Goal: Information Seeking & Learning: Learn about a topic

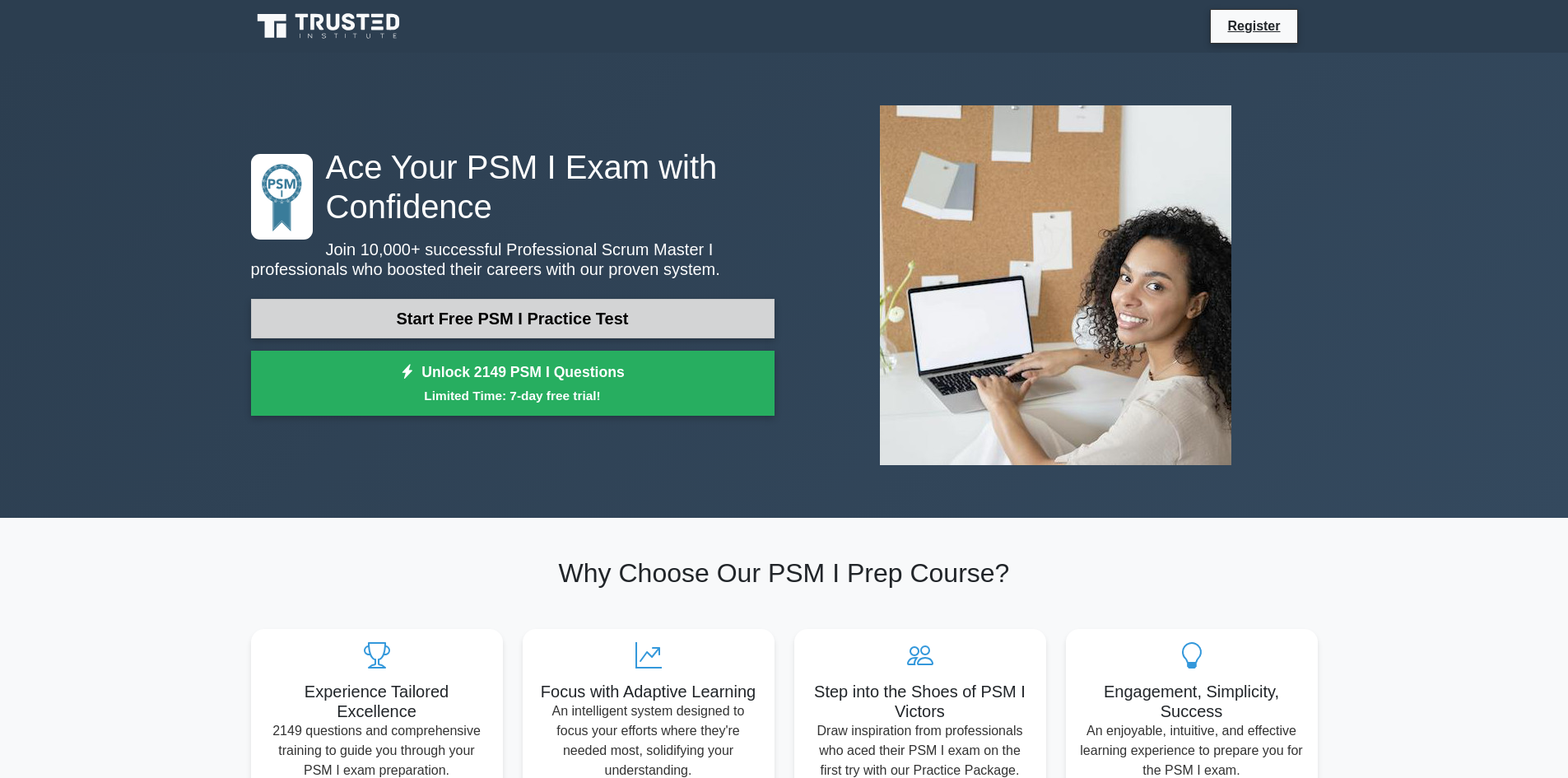
click at [679, 324] on link "Start Free PSM I Practice Test" at bounding box center [513, 318] width 524 height 39
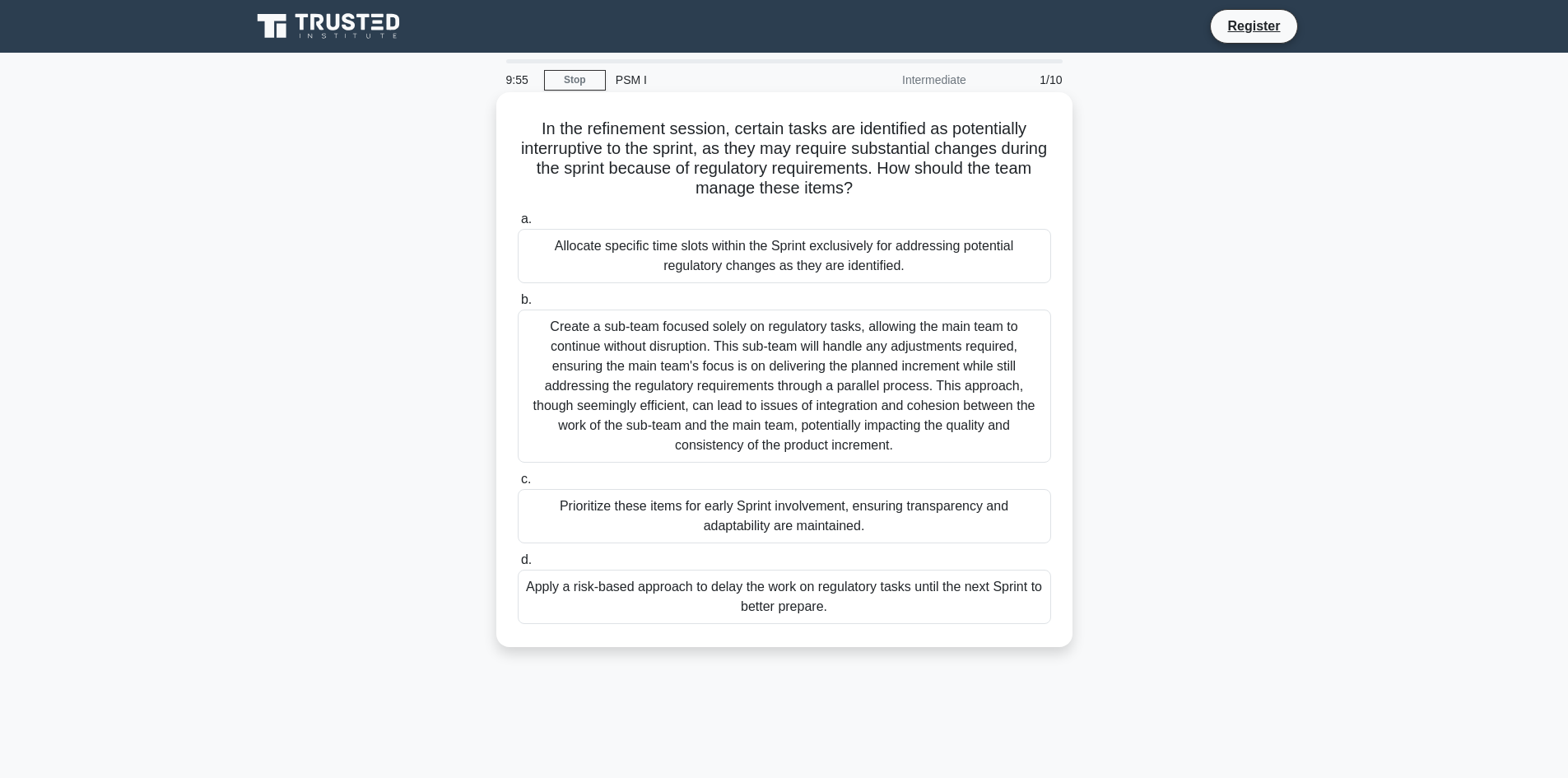
click at [888, 251] on div "Allocate specific time slots within the Sprint exclusively for addressing poten…" at bounding box center [785, 256] width 533 height 54
click at [518, 224] on input "a. Allocate specific time slots within the Sprint exclusively for addressing po…" at bounding box center [518, 219] width 0 height 10
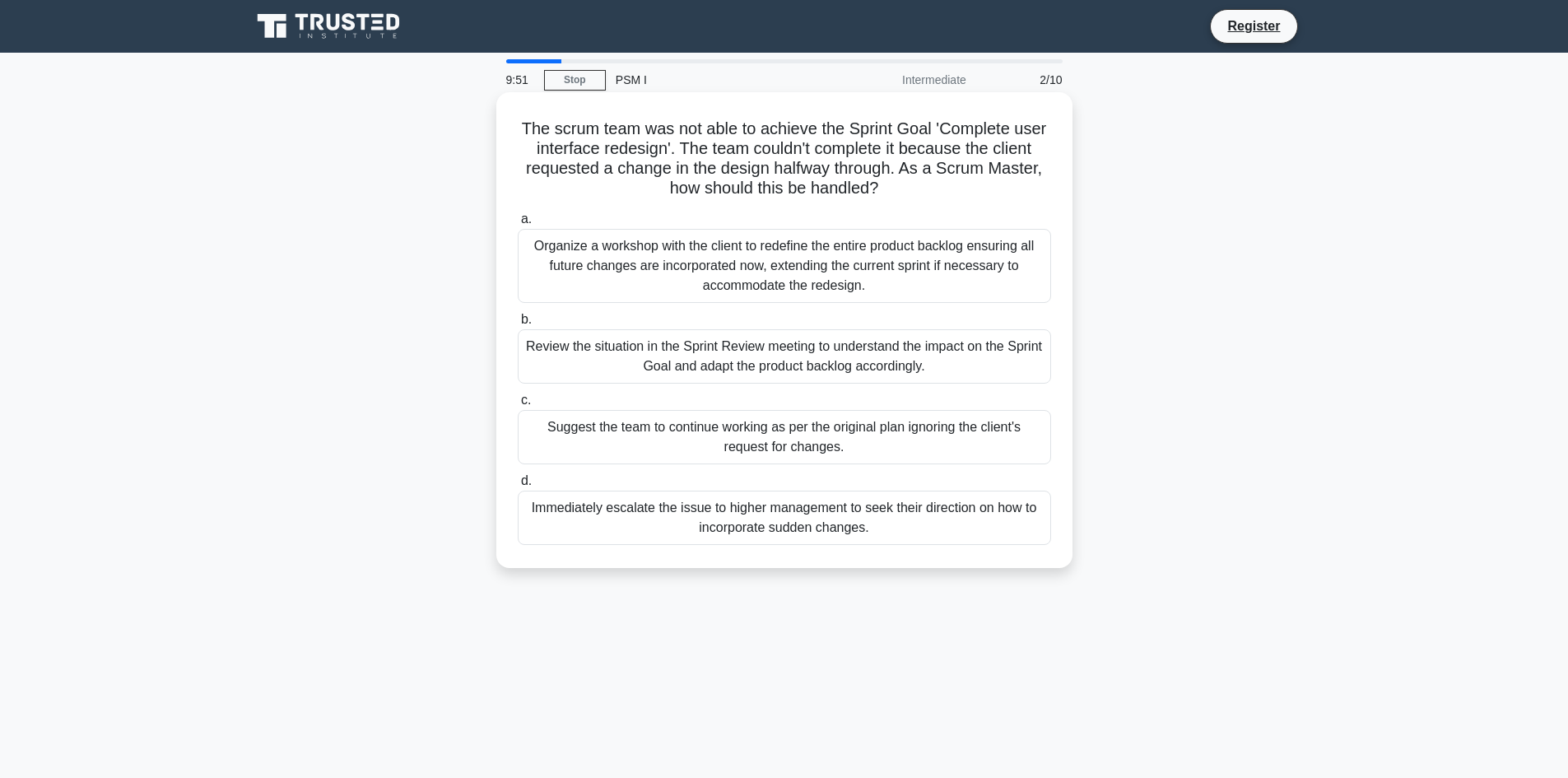
click at [726, 349] on div "Review the situation in the Sprint Review meeting to understand the impact on t…" at bounding box center [785, 356] width 533 height 54
click at [518, 325] on input "b. Review the situation in the Sprint Review meeting to understand the impact o…" at bounding box center [518, 319] width 0 height 10
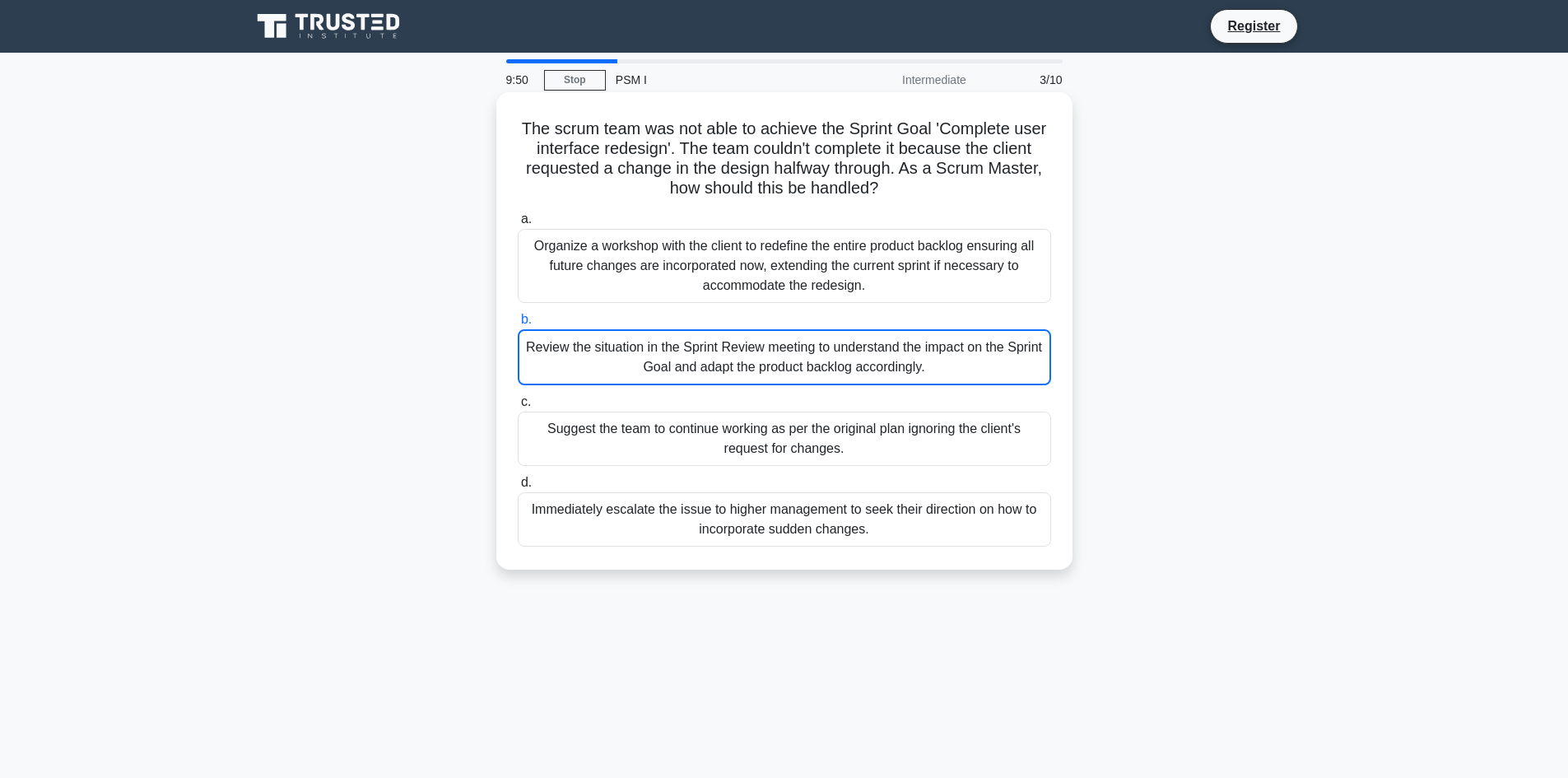
click at [714, 247] on div "Organize a workshop with the client to redefine the entire product backlog ensu…" at bounding box center [785, 266] width 533 height 74
click at [518, 224] on input "a. Organize a workshop with the client to redefine the entire product backlog e…" at bounding box center [518, 219] width 0 height 10
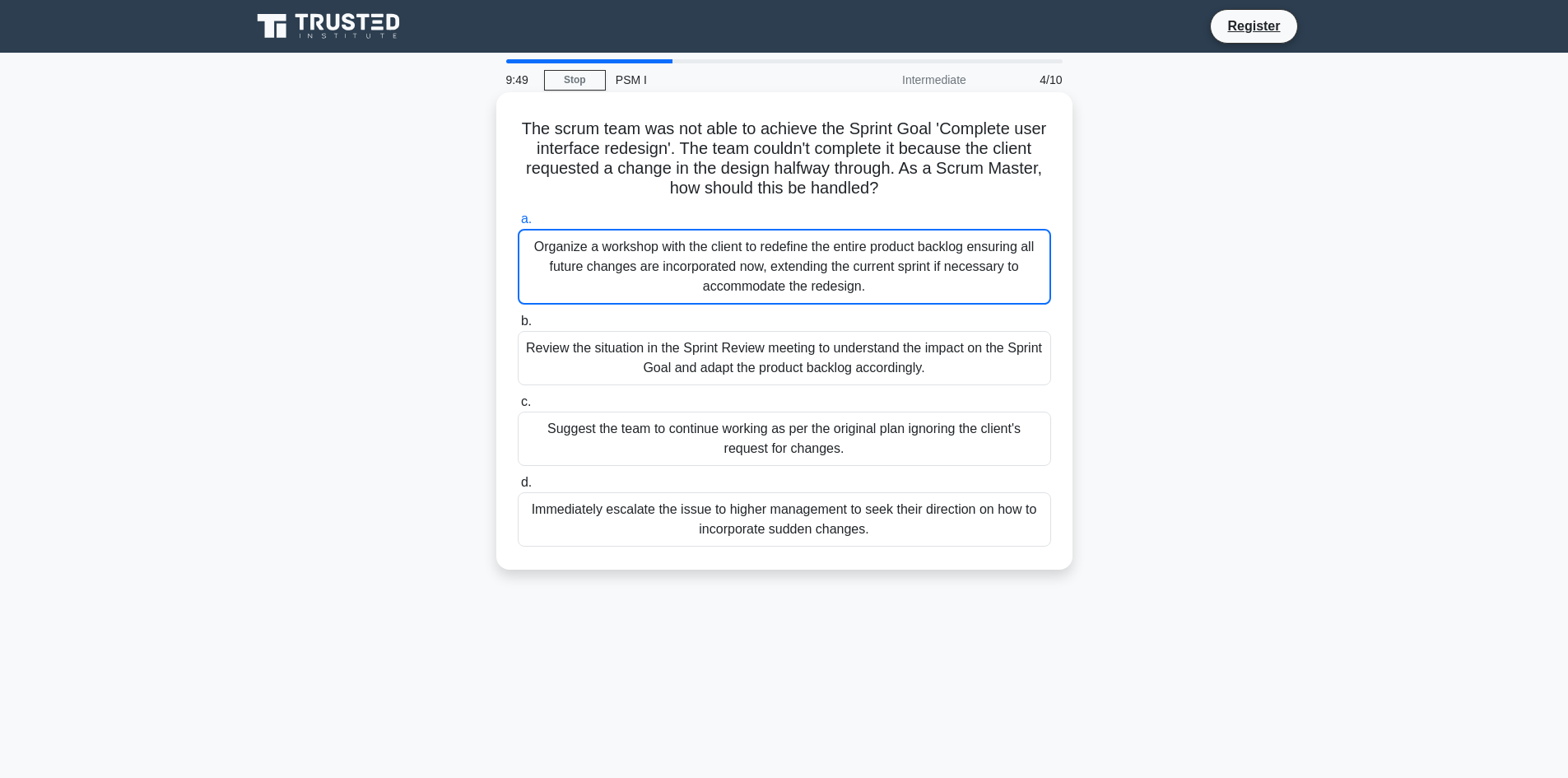
click at [745, 369] on div "Review the situation in the Sprint Review meeting to understand the impact on t…" at bounding box center [785, 358] width 533 height 54
click at [518, 326] on input "b. Review the situation in the Sprint Review meeting to understand the impact o…" at bounding box center [518, 321] width 0 height 10
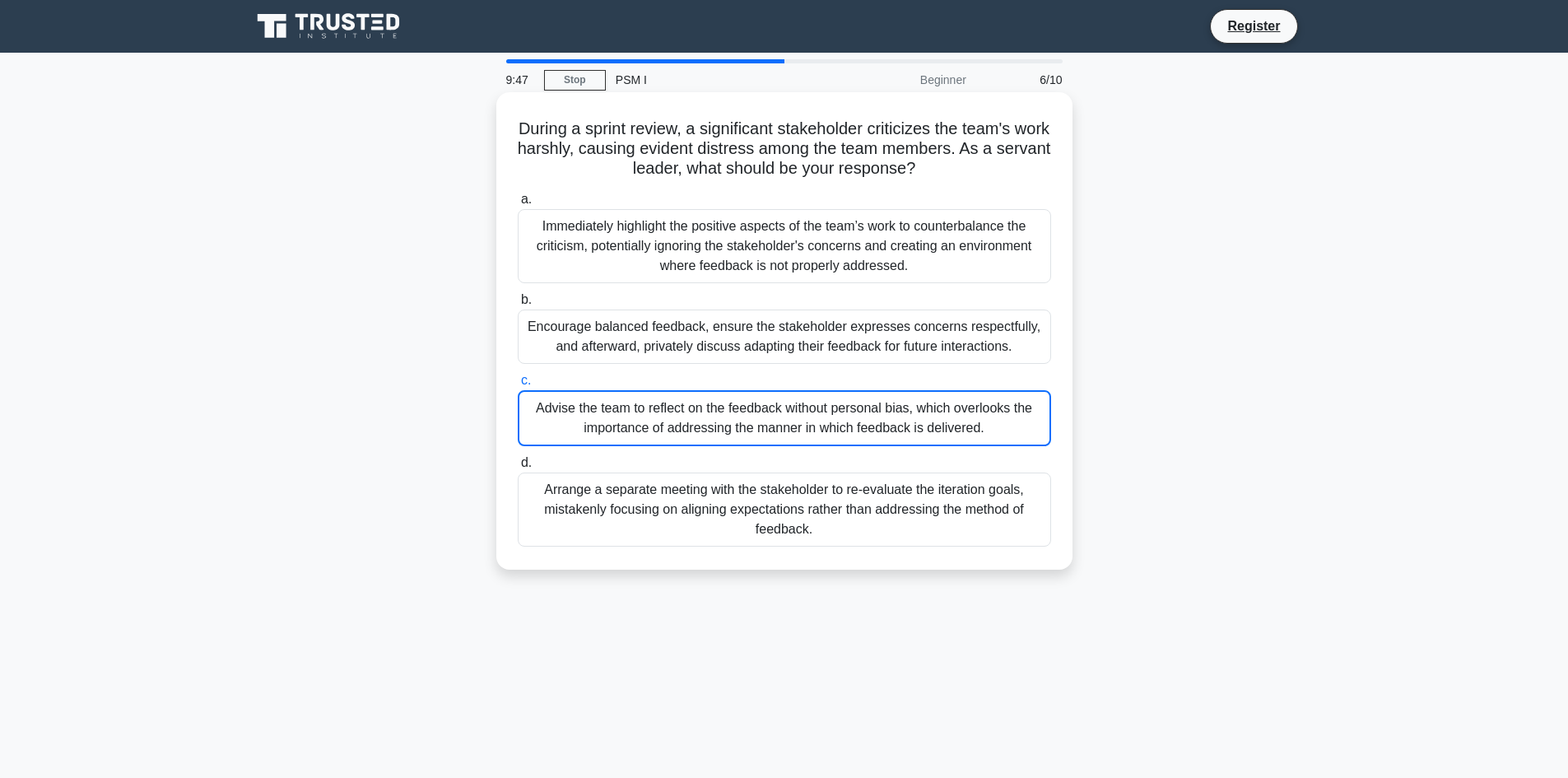
click at [724, 331] on div "Encourage balanced feedback, ensure the stakeholder expresses concerns respectf…" at bounding box center [785, 337] width 533 height 54
click at [518, 305] on input "b. Encourage balanced feedback, ensure the stakeholder expresses concerns respe…" at bounding box center [518, 299] width 0 height 10
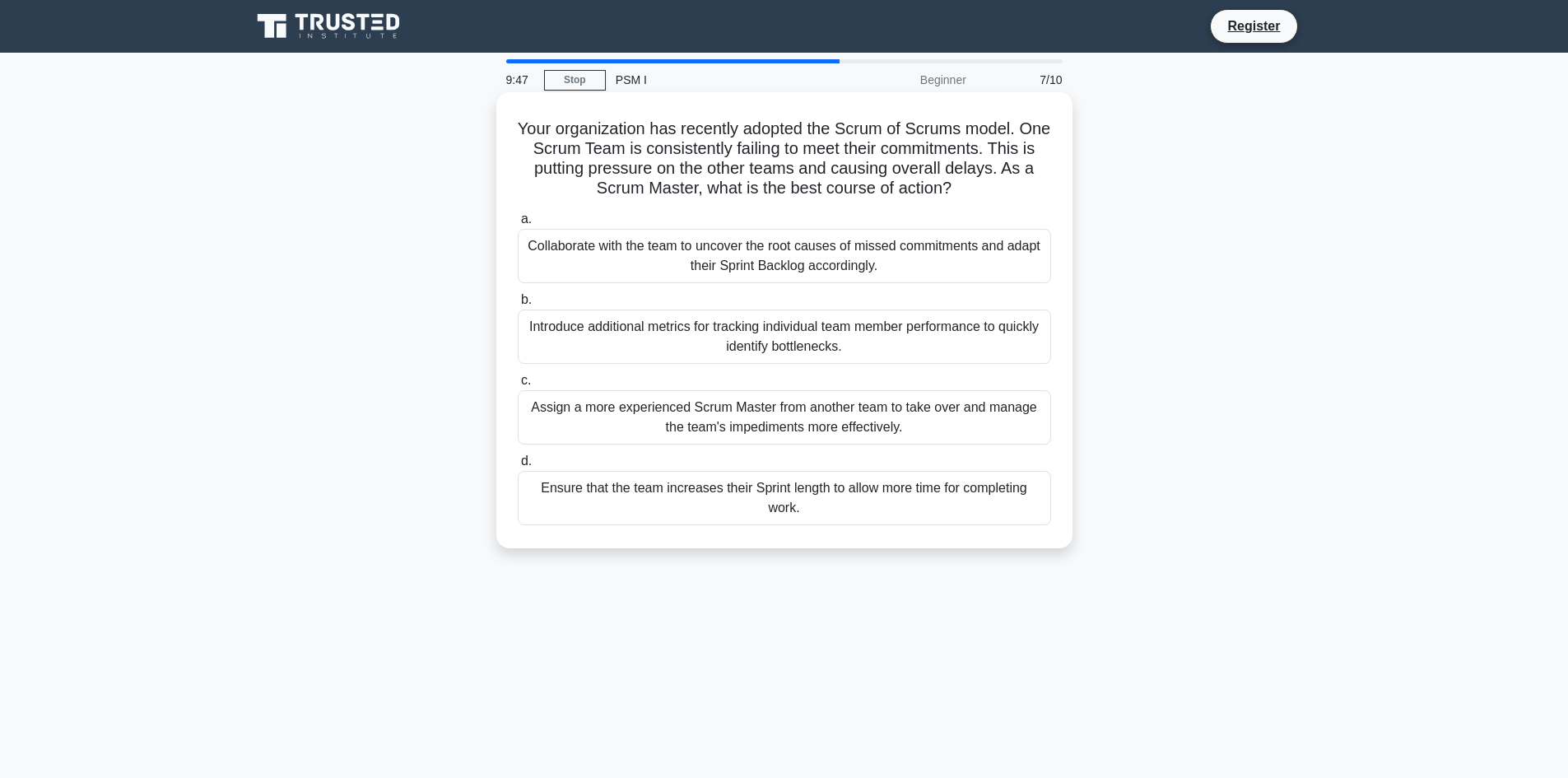
click at [732, 254] on div "Collaborate with the team to uncover the root causes of missed commitments and …" at bounding box center [785, 256] width 533 height 54
click at [518, 224] on input "a. Collaborate with the team to uncover the root causes of missed commitments a…" at bounding box center [518, 219] width 0 height 10
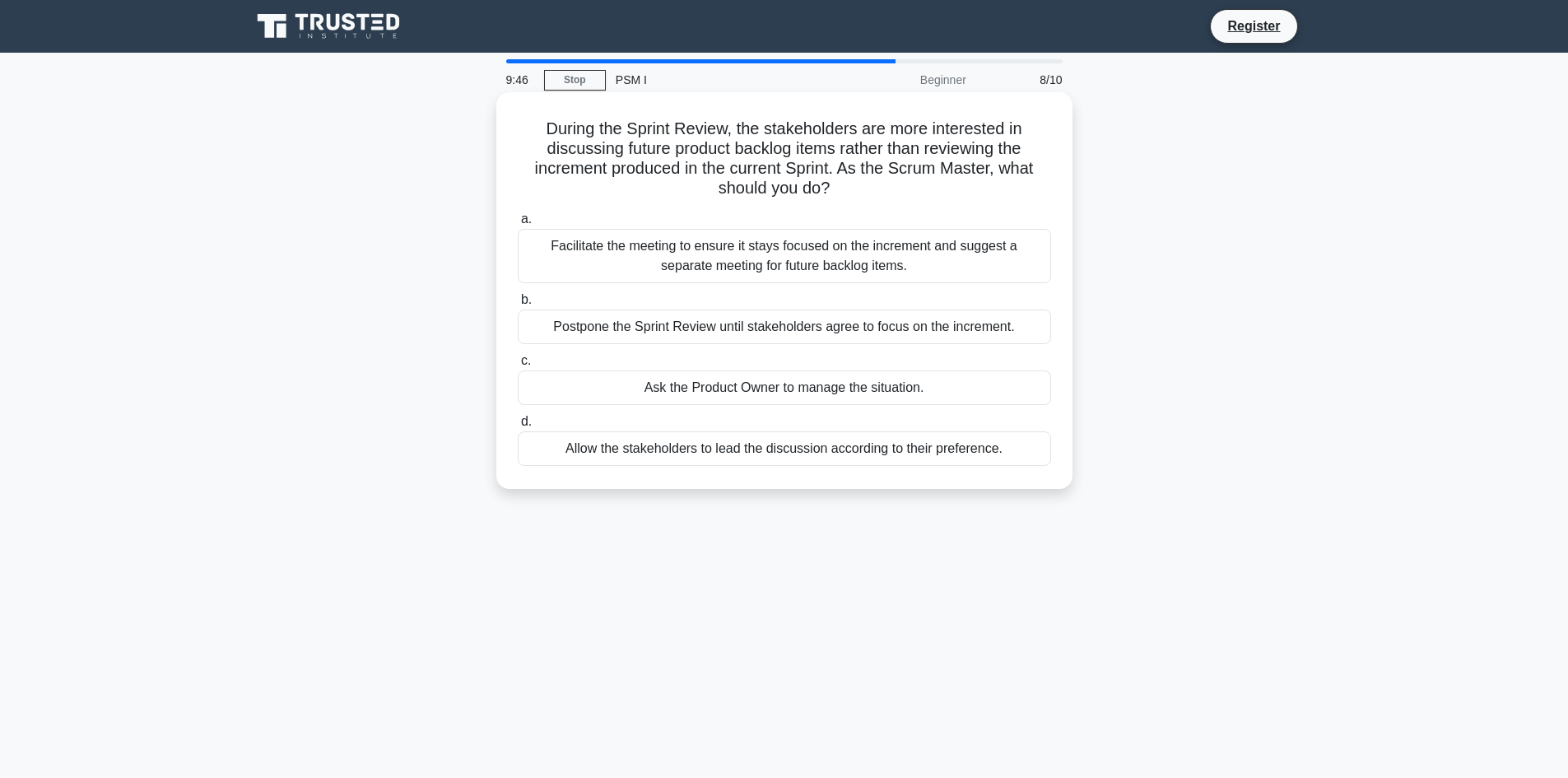
click at [728, 334] on div "Postpone the Sprint Review until stakeholders agree to focus on the increment." at bounding box center [785, 326] width 533 height 35
click at [518, 305] on input "b. Postpone the Sprint Review until stakeholders agree to focus on the incremen…" at bounding box center [518, 299] width 0 height 10
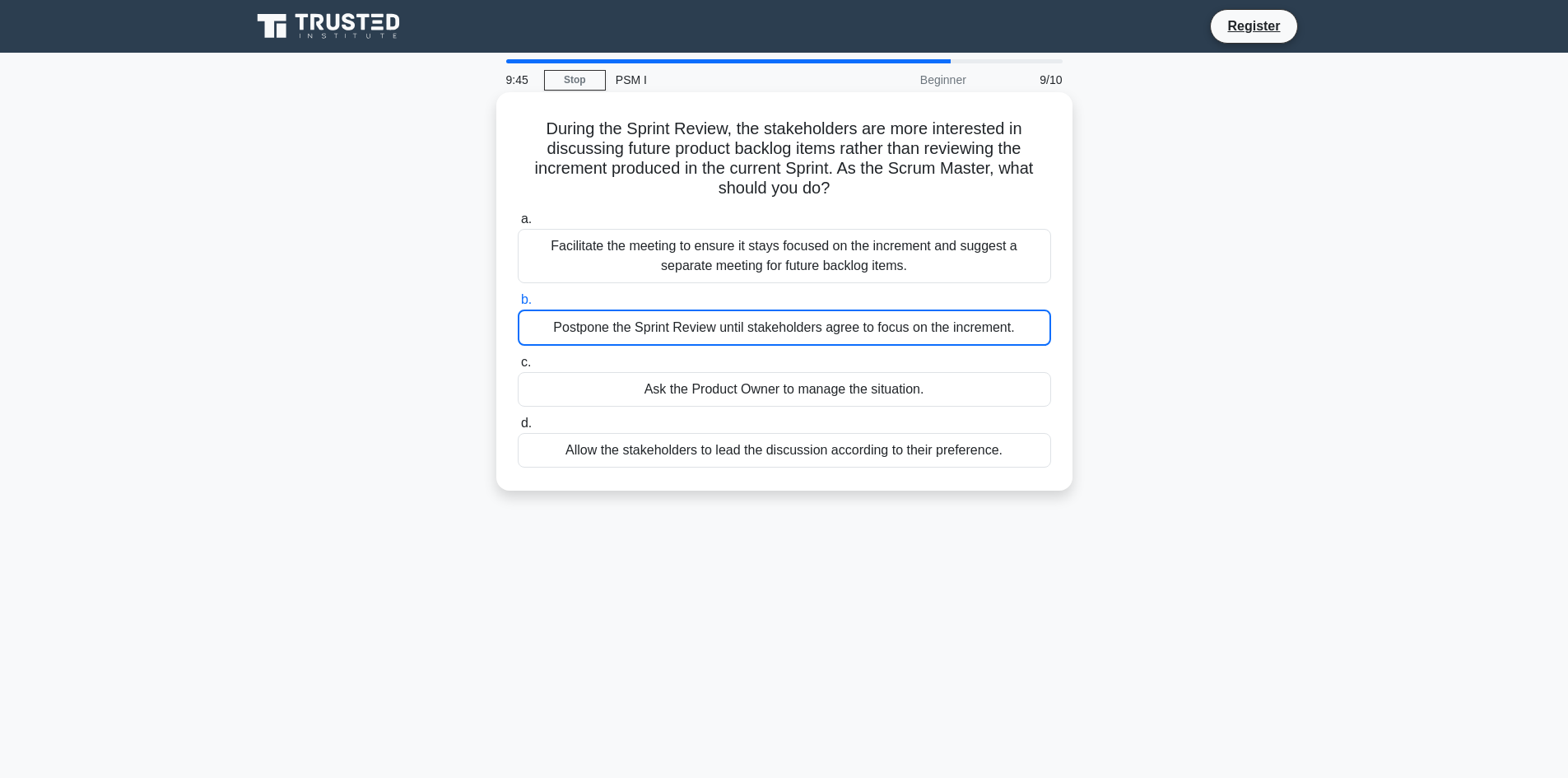
click at [771, 395] on div "Ask the Product Owner to manage the situation." at bounding box center [785, 389] width 533 height 35
click at [518, 367] on input "c. Ask the Product Owner to manage the situation." at bounding box center [518, 362] width 0 height 10
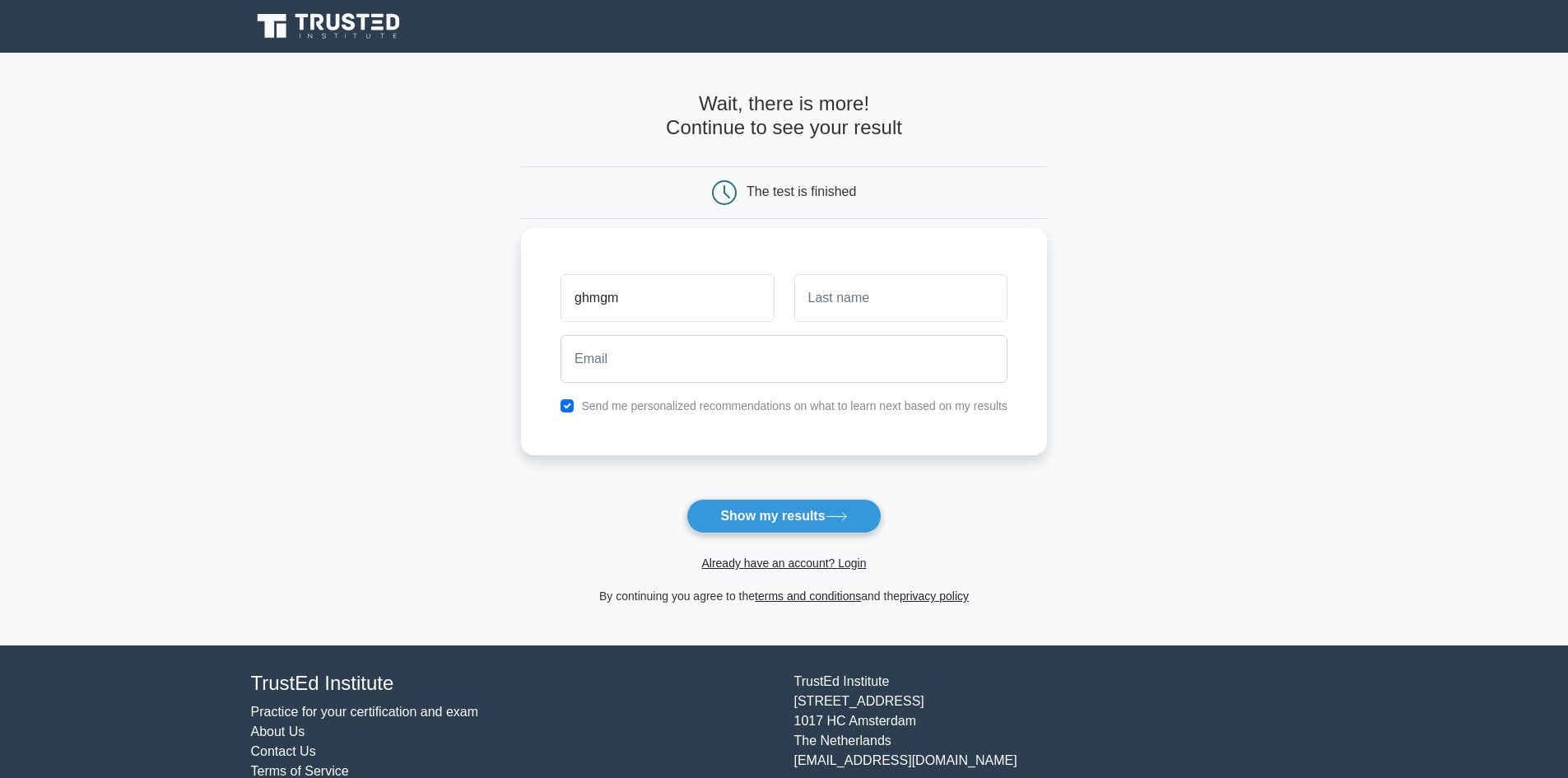
type input "ghmgm"
click at [895, 320] on input "text" at bounding box center [901, 297] width 213 height 48
type input "ghhgmg"
click at [815, 525] on button "Show my results" at bounding box center [784, 515] width 195 height 35
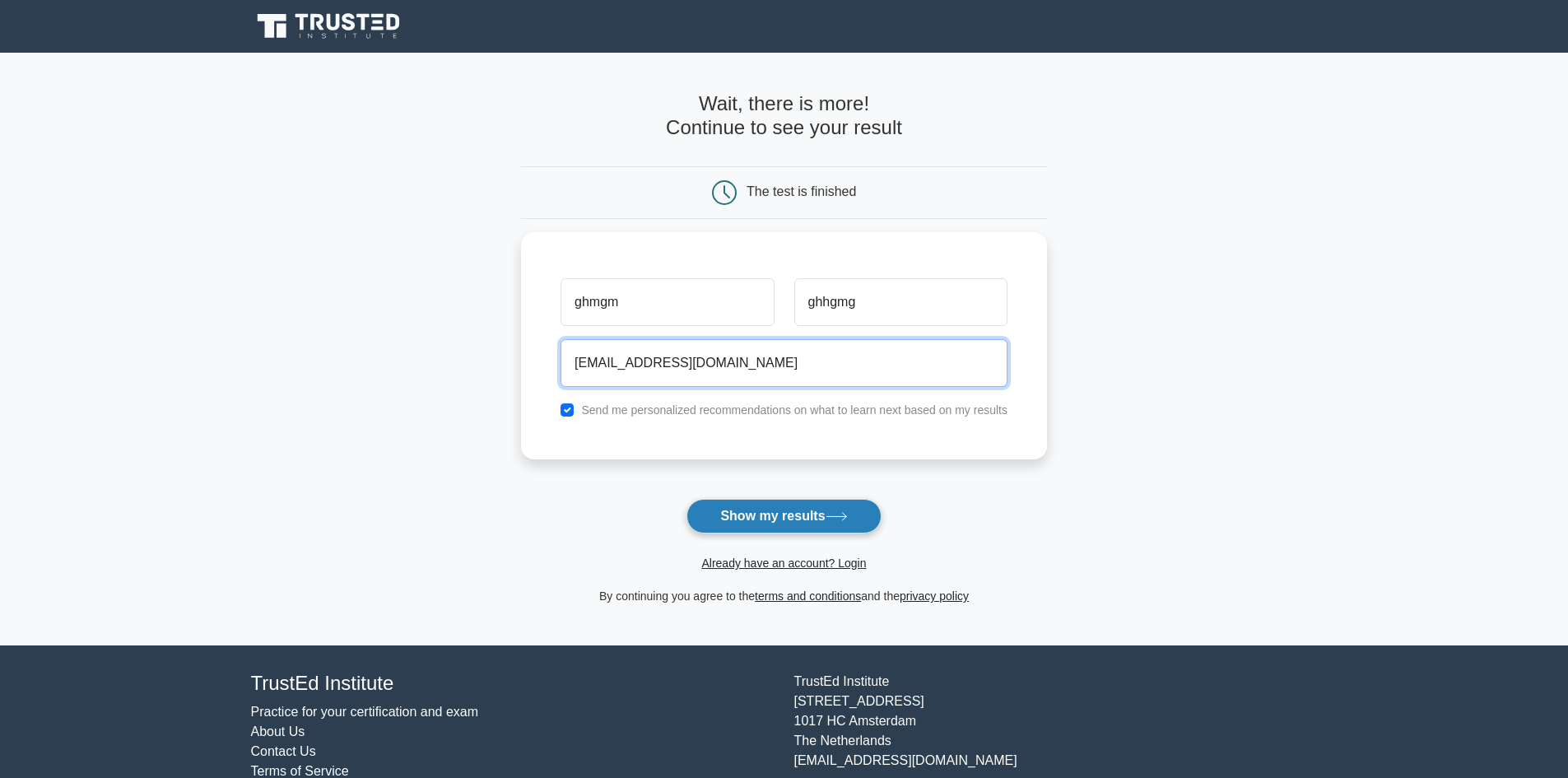
type input "bhschhvcs@gmail.com"
click at [756, 511] on button "Show my results" at bounding box center [784, 515] width 195 height 35
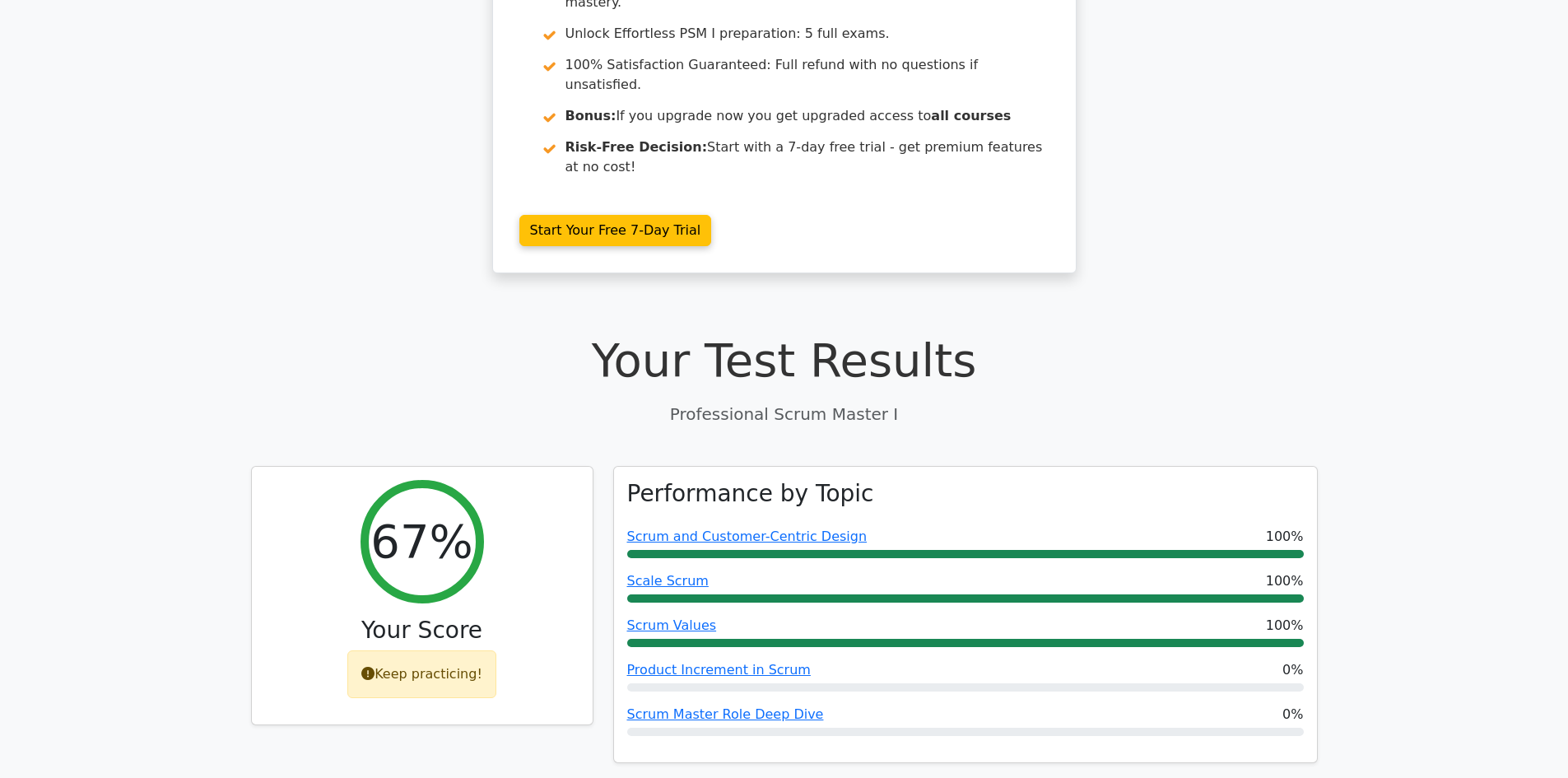
scroll to position [329, 0]
